Goal: Find specific page/section: Find specific page/section

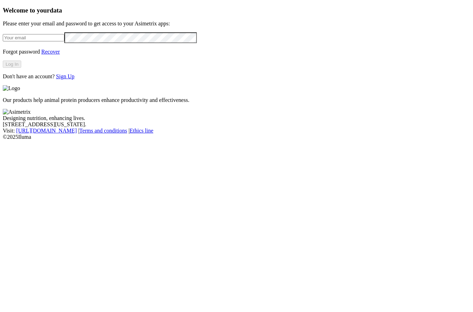
click at [56, 41] on input "email" at bounding box center [34, 37] width 62 height 7
type input "[PERSON_NAME][EMAIL_ADDRESS][PERSON_NAME][DOMAIN_NAME]"
click at [21, 68] on button "Log In" at bounding box center [12, 64] width 18 height 7
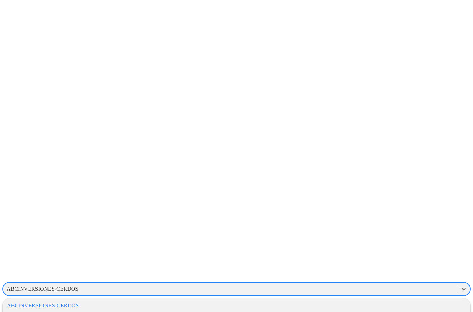
click at [350, 284] on div "ABCINVERSIONES-CERDOS" at bounding box center [230, 289] width 454 height 10
type input "PONE"
click at [354, 300] on div "PONEDORASINTELIGENTE" at bounding box center [237, 306] width 468 height 12
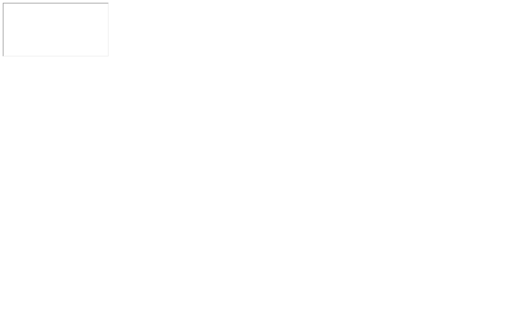
click at [473, 58] on div at bounding box center [258, 30] width 511 height 55
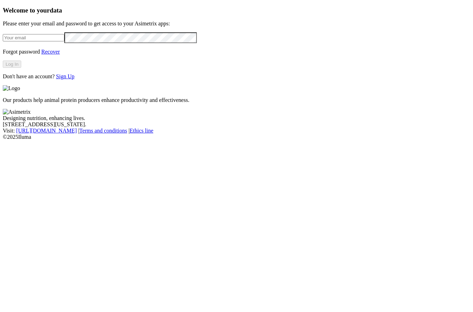
click at [45, 41] on input "email" at bounding box center [34, 37] width 62 height 7
type input "[PERSON_NAME][EMAIL_ADDRESS][PERSON_NAME][DOMAIN_NAME]"
click at [21, 68] on button "Log In" at bounding box center [12, 64] width 18 height 7
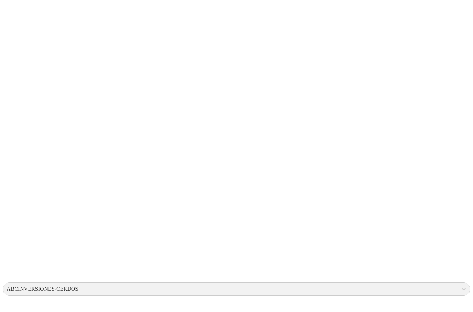
click at [78, 286] on div "ABCINVERSIONES-CERDOS" at bounding box center [43, 289] width 72 height 6
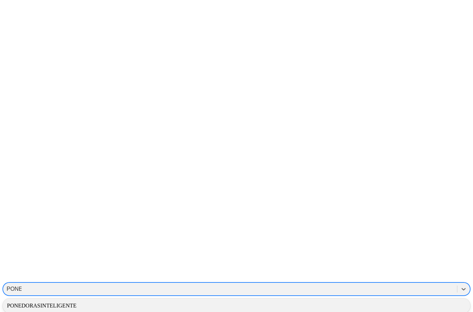
type input "PONED"
click at [356, 300] on div "PONEDORASINTELIGENTE" at bounding box center [237, 306] width 468 height 12
